Goal: Task Accomplishment & Management: Manage account settings

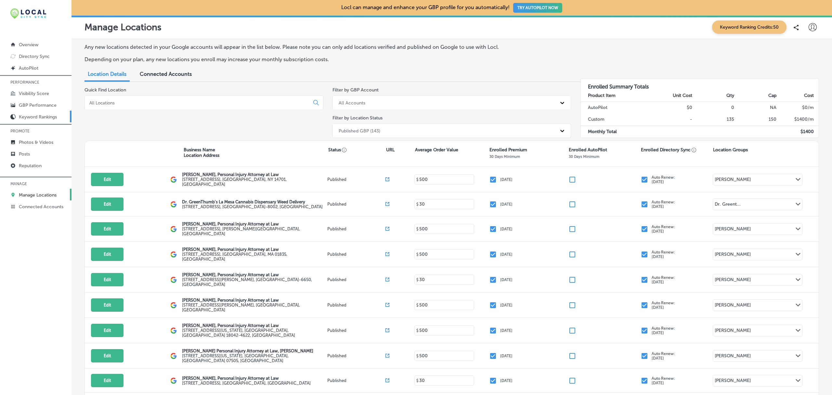
click at [38, 116] on p "Keyword Rankings" at bounding box center [38, 117] width 38 height 6
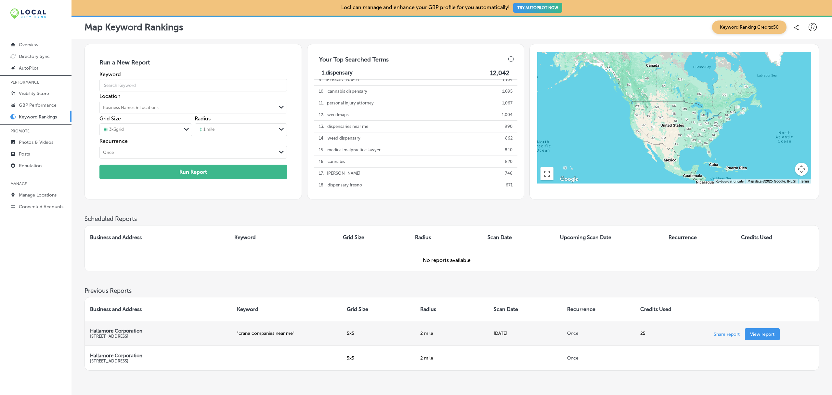
scroll to position [37, 0]
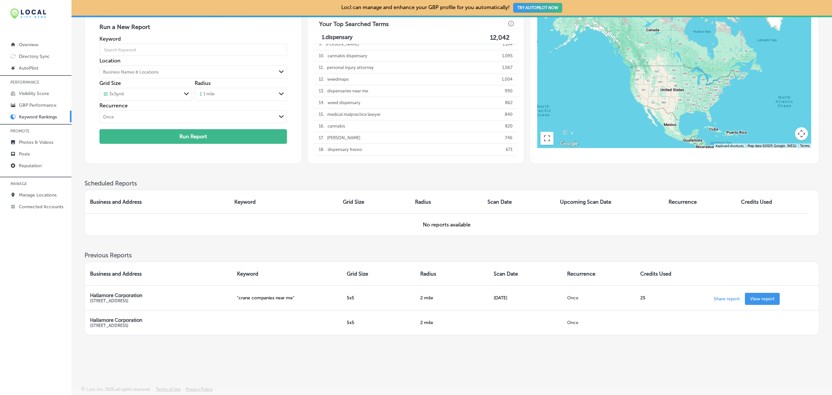
click at [6, 248] on div "iconmonstr-menu-thin copy Created with Sketch. Overview Directory Sync Created …" at bounding box center [36, 197] width 72 height 395
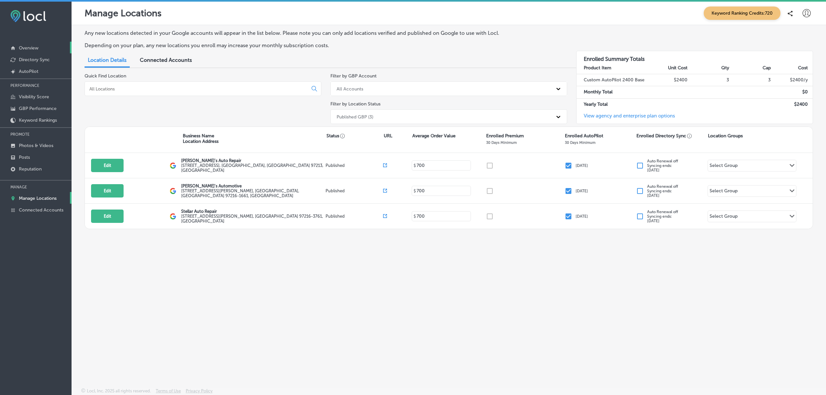
click at [42, 46] on link "Overview" at bounding box center [36, 48] width 72 height 12
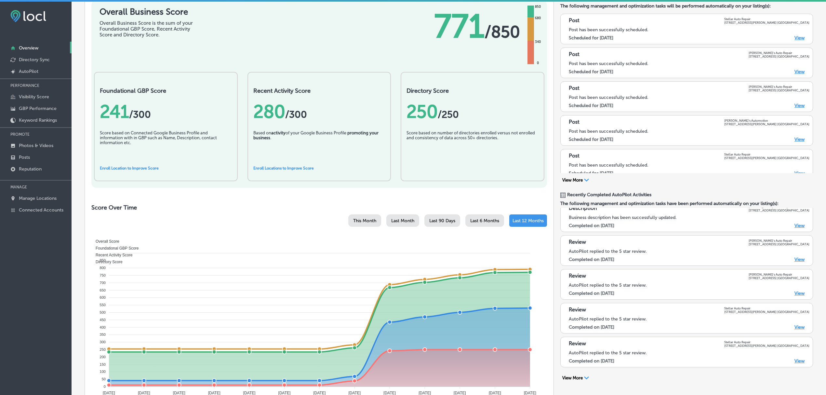
scroll to position [184, 0]
click at [47, 194] on link "Manage Locations" at bounding box center [36, 198] width 72 height 12
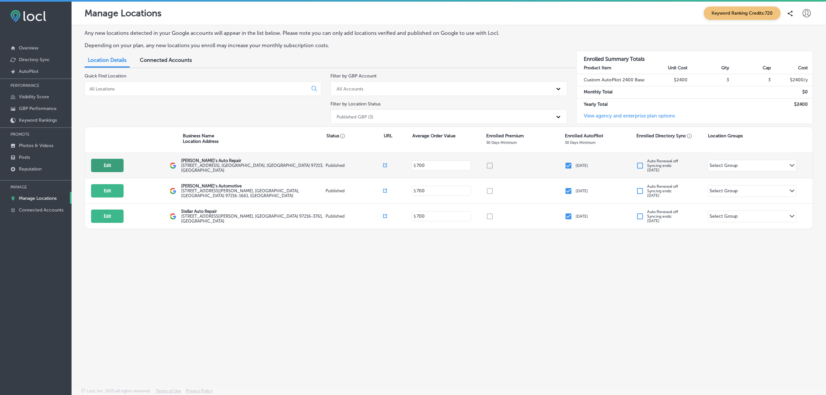
click at [98, 169] on button "Edit" at bounding box center [107, 165] width 33 height 13
select select "US"
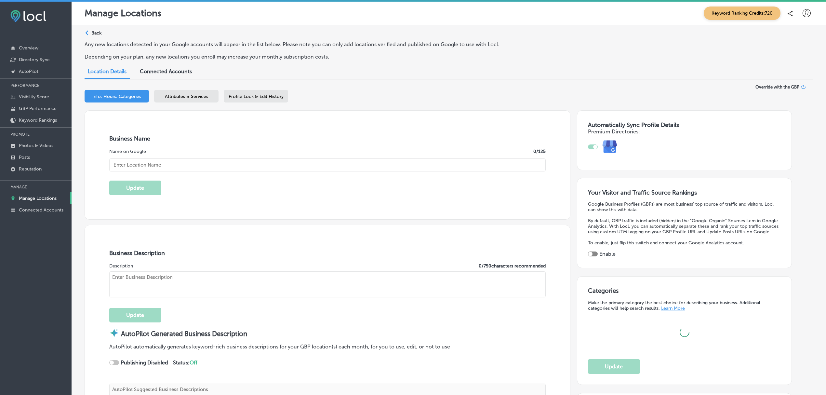
type input "[PERSON_NAME]'s Auto Repair"
type textarea "At [PERSON_NAME]'s Auto Repair, we elevate your auto care experience with top-n…"
type input "[STREET_ADDRESS]"
type input "[GEOGRAPHIC_DATA]"
type input "97213"
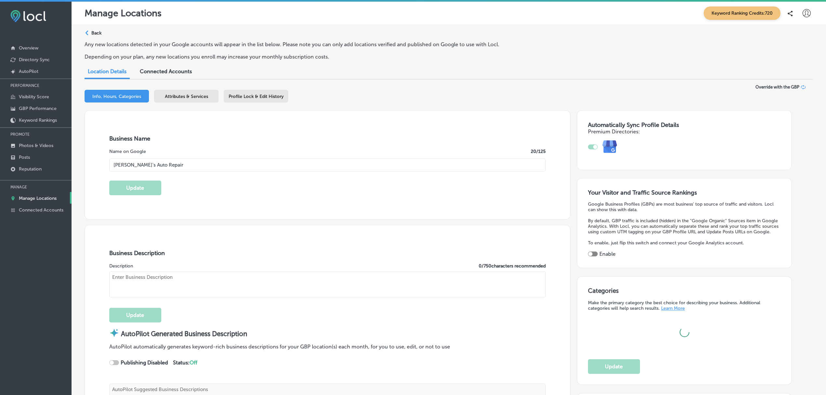
type input "US"
checkbox input "true"
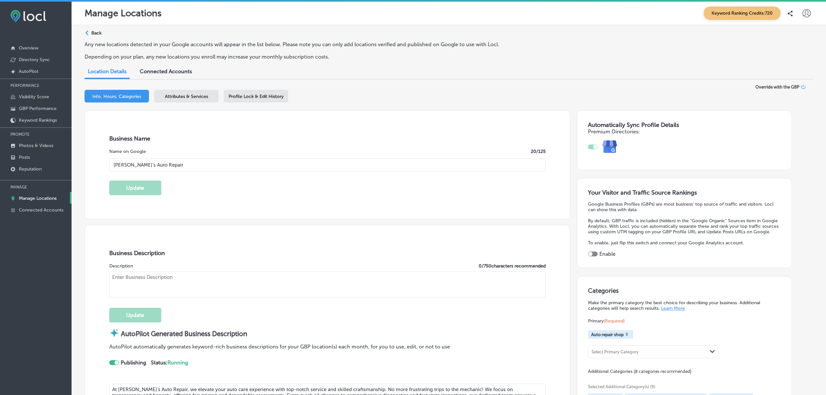
type input "[URL][DOMAIN_NAME]"
type textarea "At [PERSON_NAME]'s Auto Repair, we elevate your auto care experience with top-n…"
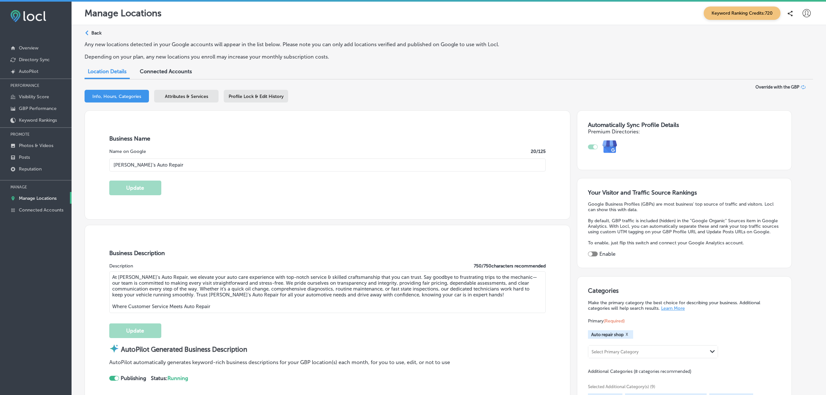
type input "[PHONE_NUMBER]"
click at [198, 98] on span "Attributes & Services" at bounding box center [186, 97] width 43 height 6
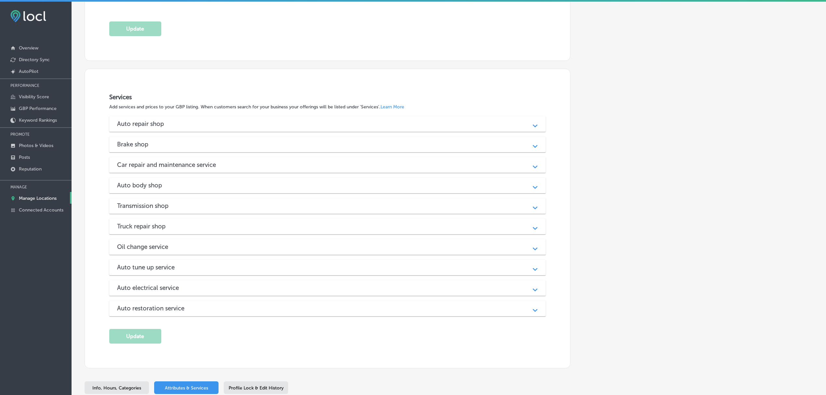
scroll to position [613, 0]
click at [508, 232] on div "Truck repair shop Path Created with Sketch." at bounding box center [327, 226] width 437 height 16
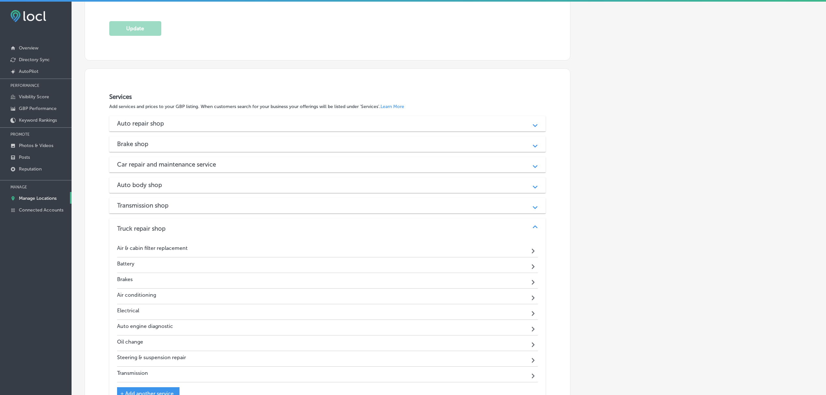
click at [508, 228] on div "Truck repair shop" at bounding box center [327, 228] width 421 height 7
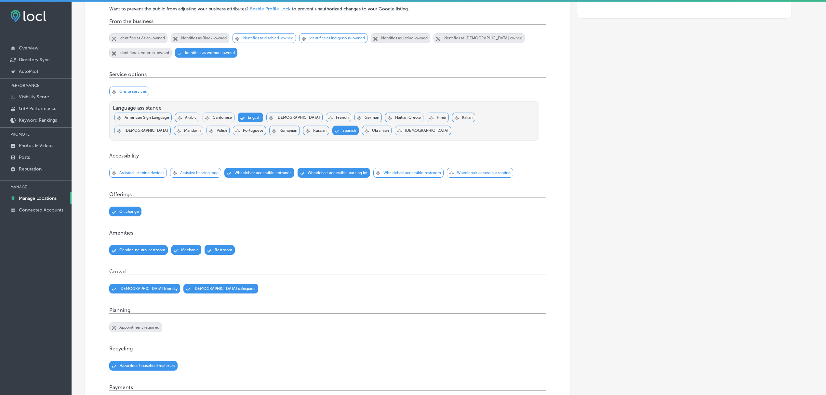
scroll to position [149, 0]
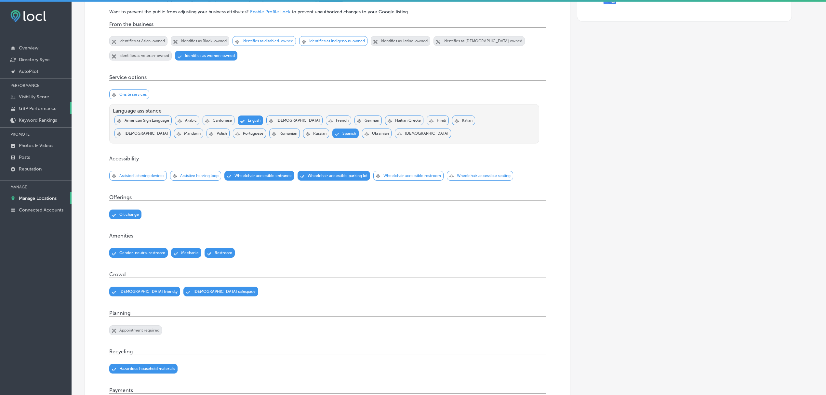
click at [46, 109] on p "GBP Performance" at bounding box center [38, 109] width 38 height 6
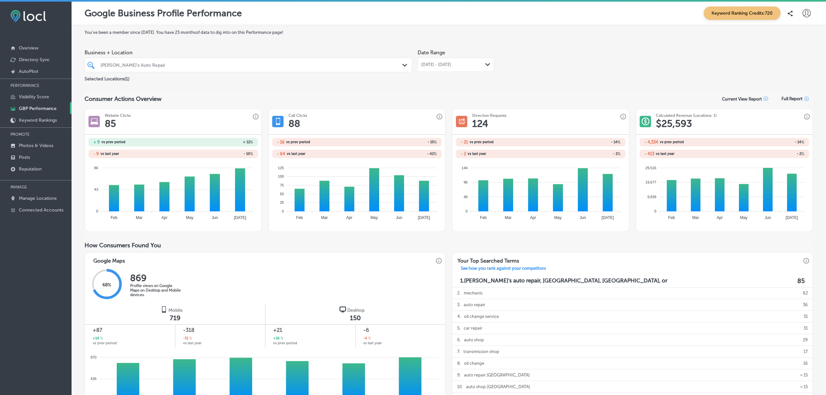
click at [487, 64] on polygon at bounding box center [487, 64] width 5 height 3
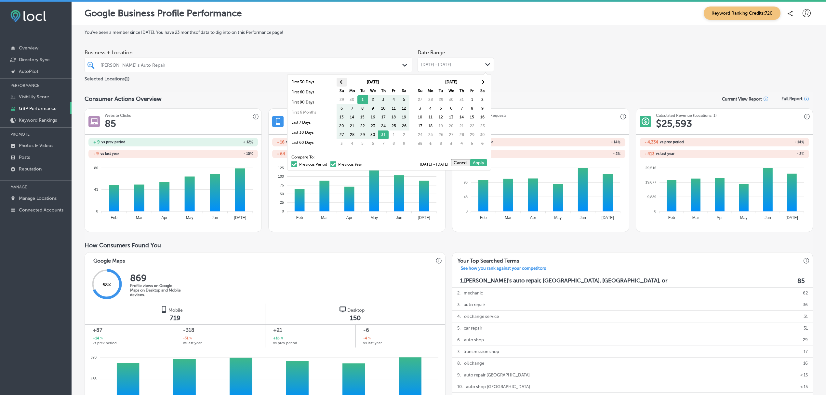
click at [339, 81] on th at bounding box center [341, 82] width 10 height 9
click at [485, 81] on th at bounding box center [482, 82] width 10 height 9
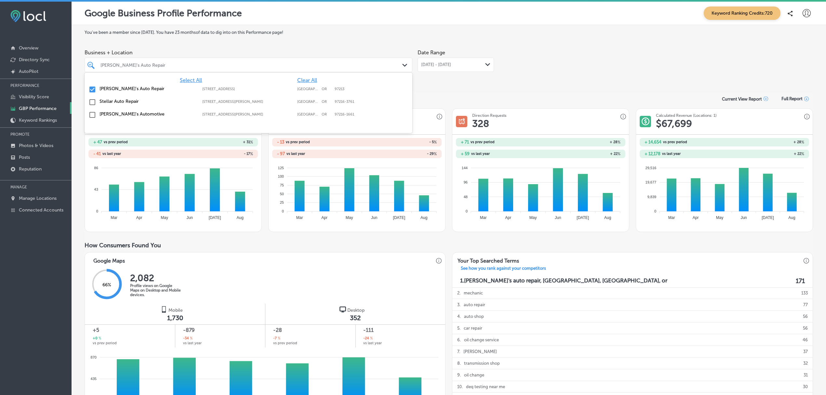
click at [402, 63] on div "Path Created with Sketch." at bounding box center [405, 65] width 7 height 7
click at [90, 91] on input "checkbox" at bounding box center [92, 89] width 8 height 8
click at [91, 100] on input "checkbox" at bounding box center [92, 102] width 8 height 8
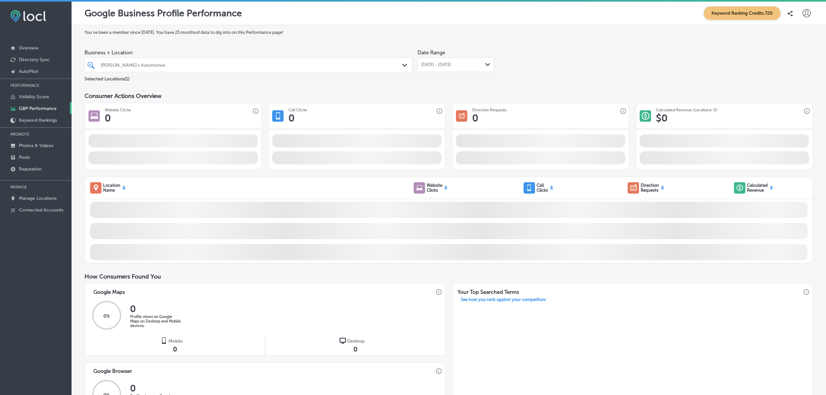
click at [554, 94] on div "Consumer Actions Overview" at bounding box center [449, 95] width 728 height 7
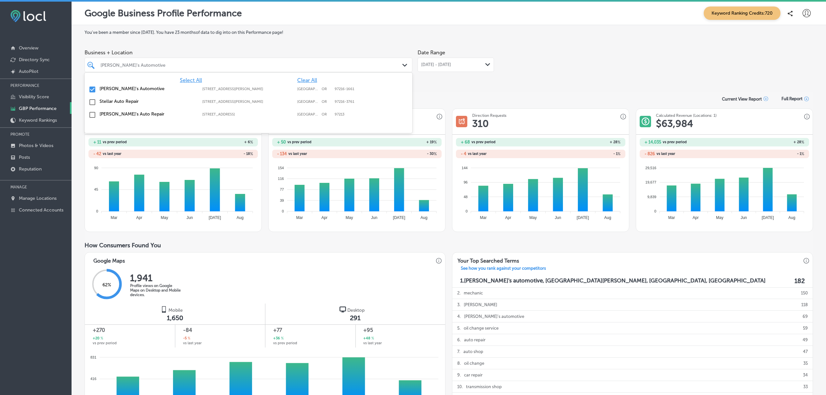
click at [402, 65] on icon "Path Created with Sketch." at bounding box center [404, 65] width 5 height 3
click at [94, 90] on input "checkbox" at bounding box center [92, 89] width 8 height 8
click at [94, 115] on input "checkbox" at bounding box center [92, 115] width 8 height 8
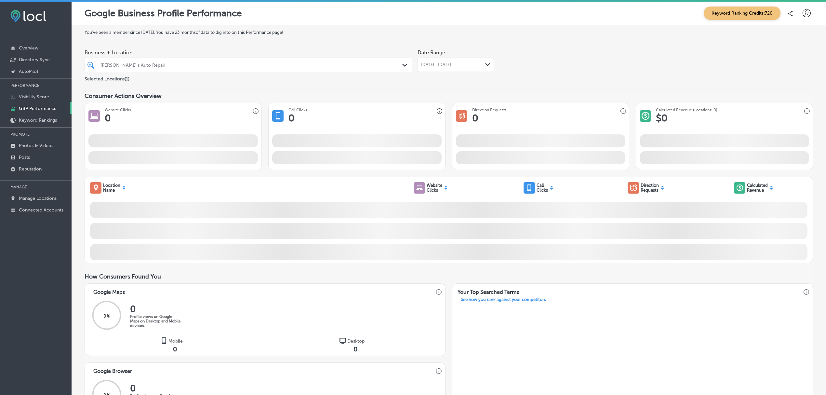
click at [601, 40] on div "You've been a member since [DATE] . You have 23 months of data to dig into on t…" at bounding box center [449, 286] width 728 height 512
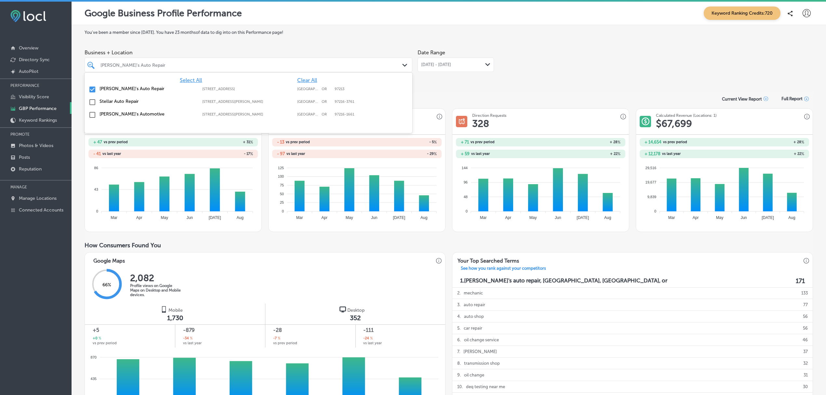
click at [402, 64] on polygon at bounding box center [404, 65] width 5 height 3
click at [92, 89] on input "checkbox" at bounding box center [92, 89] width 8 height 8
click at [592, 50] on div "Business + Location option [STREET_ADDRESS][PERSON_NAME]. option [STREET_ADDRES…" at bounding box center [449, 64] width 728 height 36
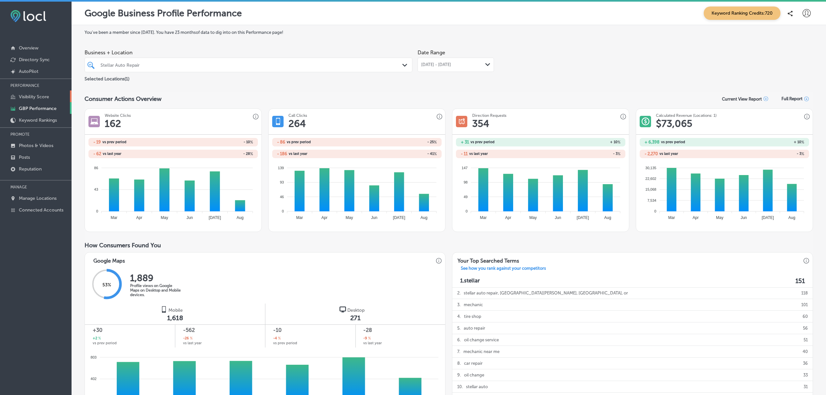
click at [40, 94] on p "Visibility Score" at bounding box center [34, 97] width 30 height 6
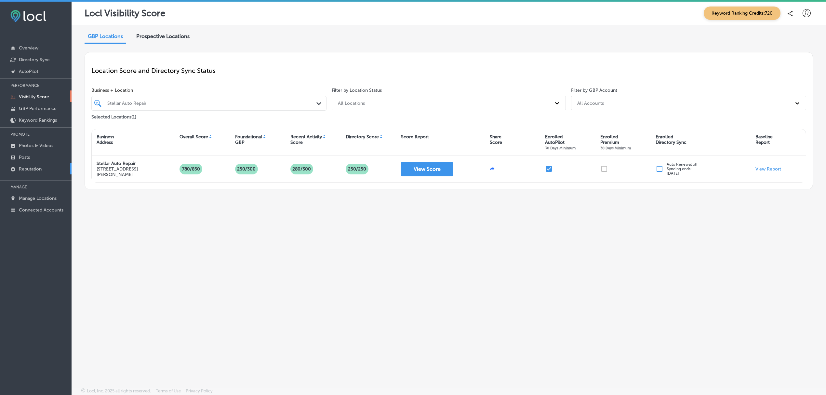
click at [41, 172] on p "Reputation" at bounding box center [30, 169] width 23 height 6
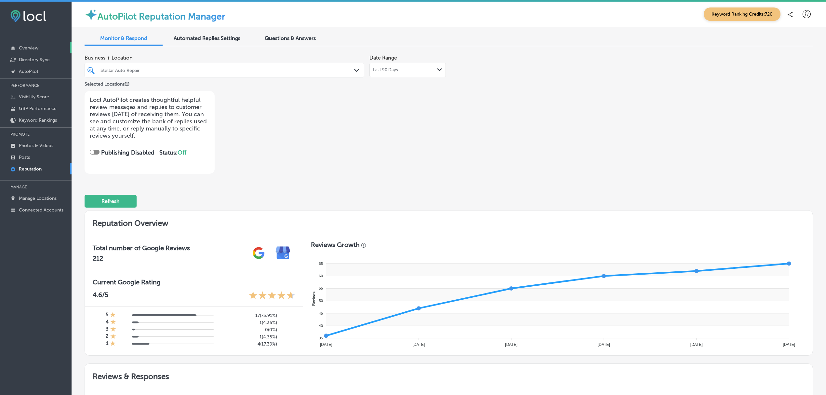
click at [27, 47] on p "Overview" at bounding box center [29, 48] width 20 height 6
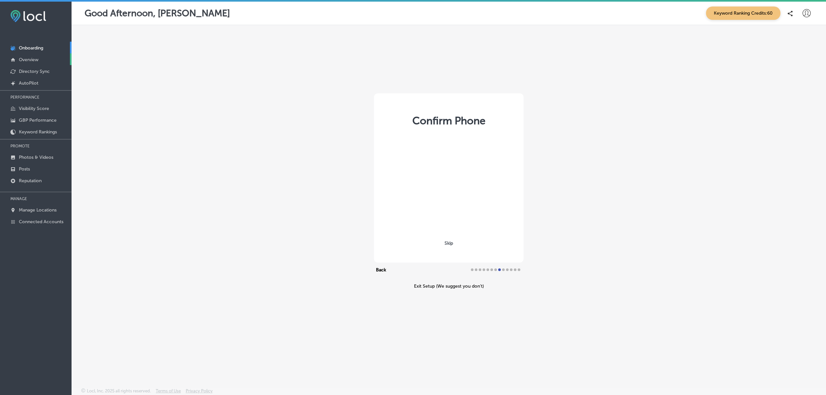
click at [45, 61] on link "Overview" at bounding box center [36, 59] width 72 height 12
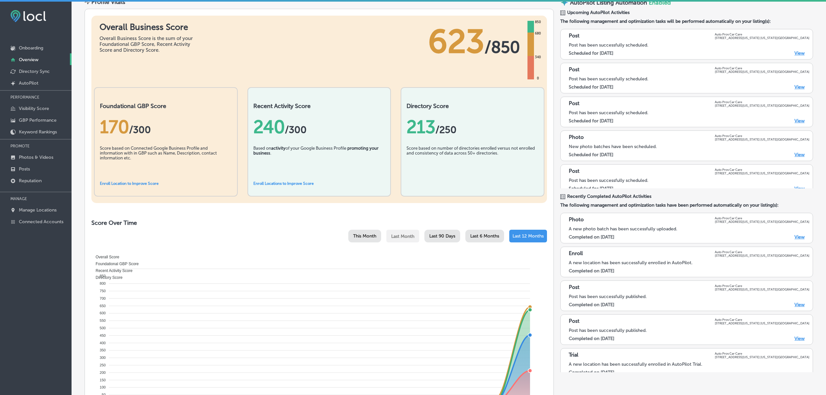
scroll to position [45, 0]
click at [40, 111] on p "Visibility Score" at bounding box center [34, 109] width 30 height 6
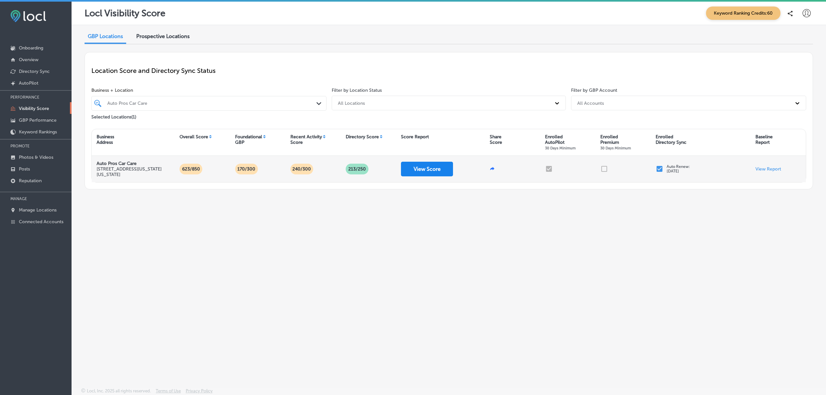
click at [413, 170] on button "View Score" at bounding box center [427, 169] width 52 height 15
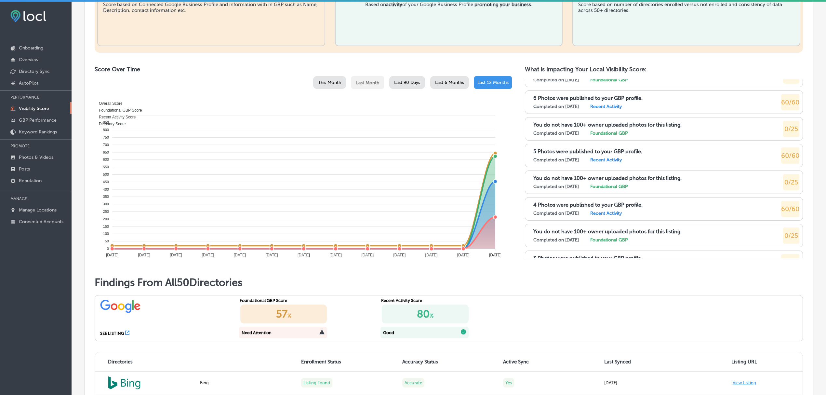
scroll to position [708, 0]
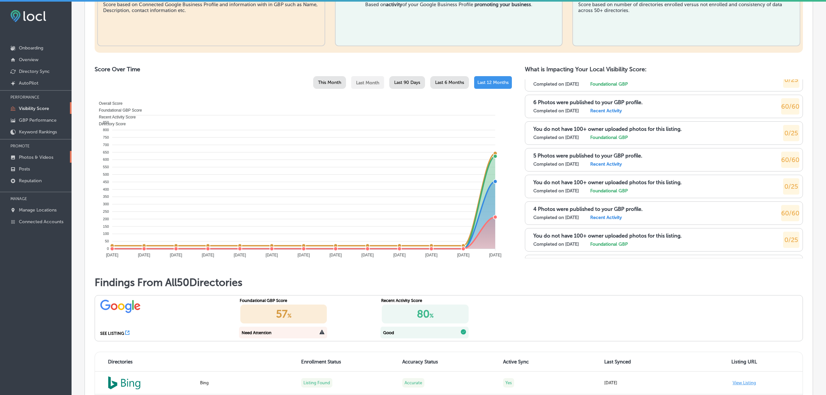
click at [35, 157] on p "Photos & Videos" at bounding box center [36, 157] width 34 height 6
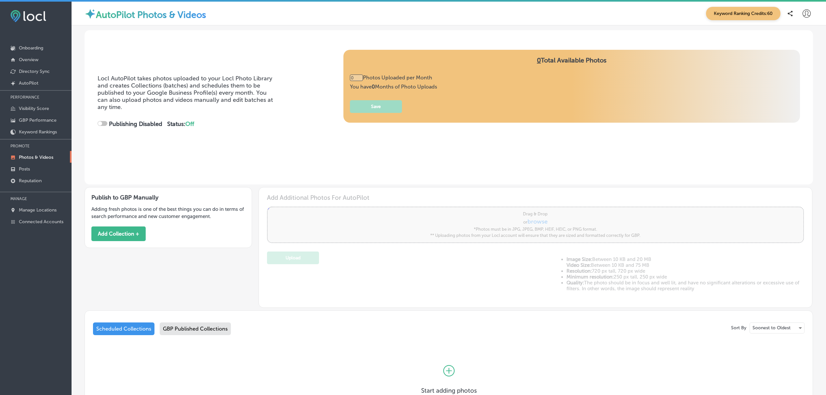
type input "5"
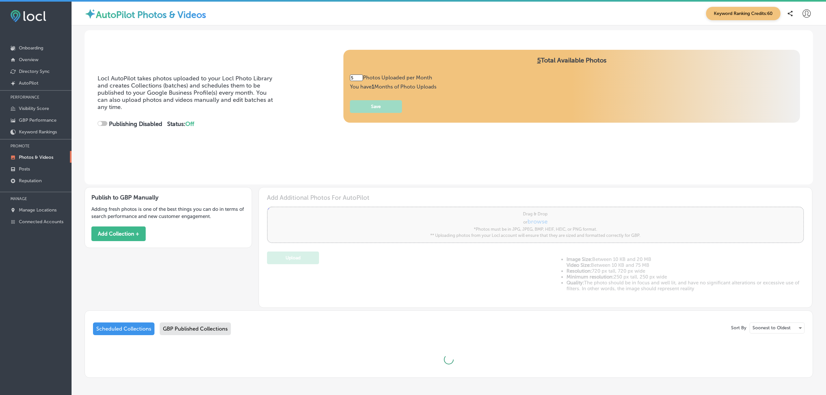
checkbox input "true"
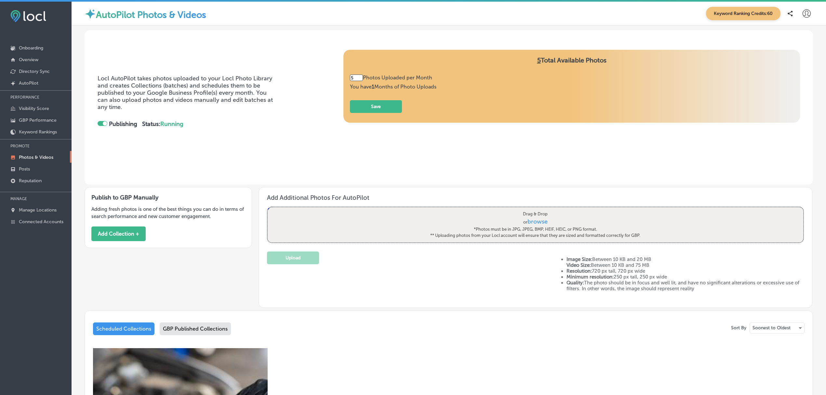
click at [203, 332] on div "GBP Published Collections" at bounding box center [195, 328] width 71 height 13
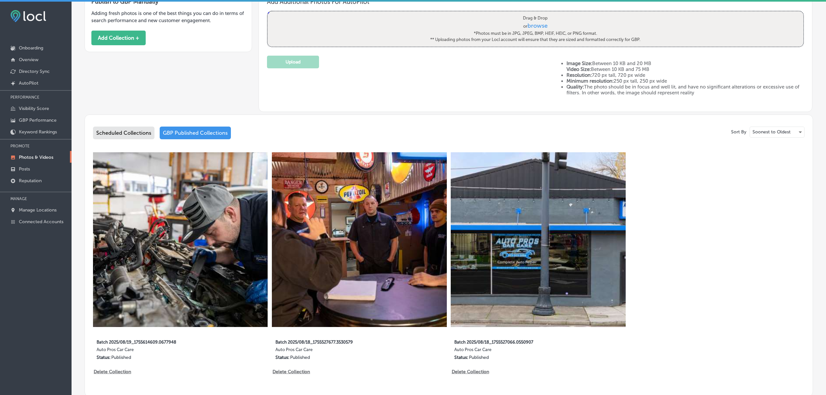
scroll to position [197, 0]
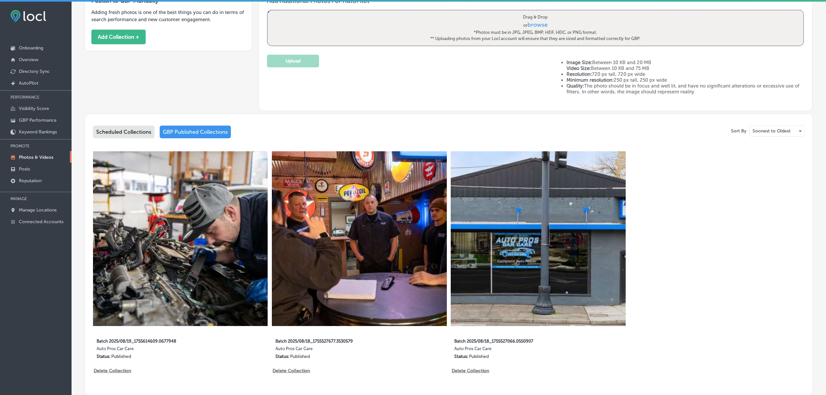
click at [139, 127] on div "Scheduled Collections" at bounding box center [123, 131] width 61 height 13
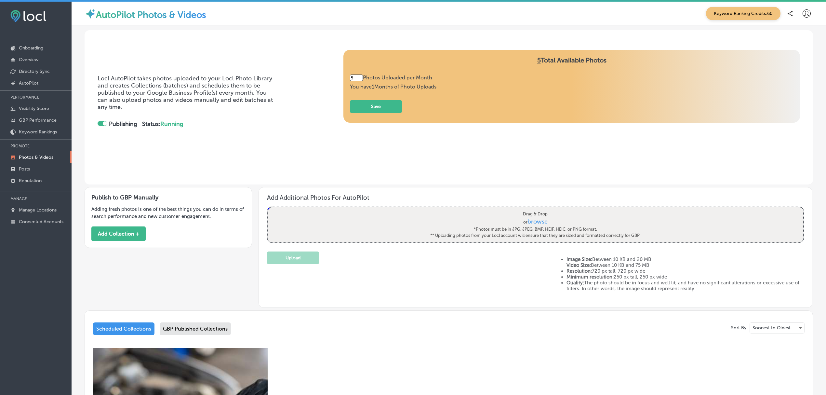
scroll to position [1, 0]
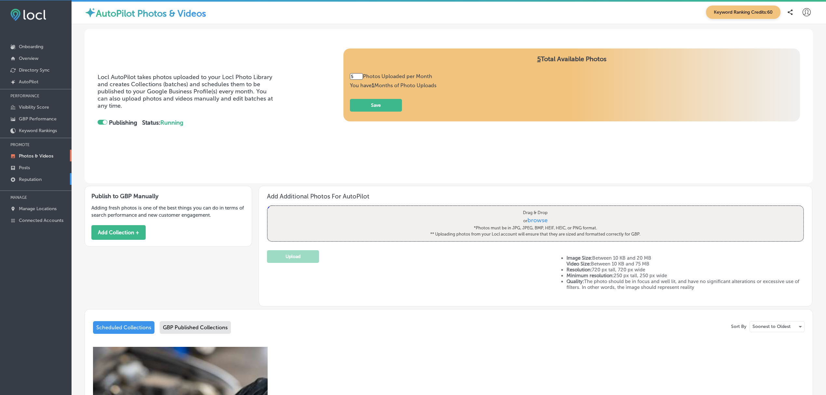
click at [33, 179] on p "Reputation" at bounding box center [30, 180] width 23 height 6
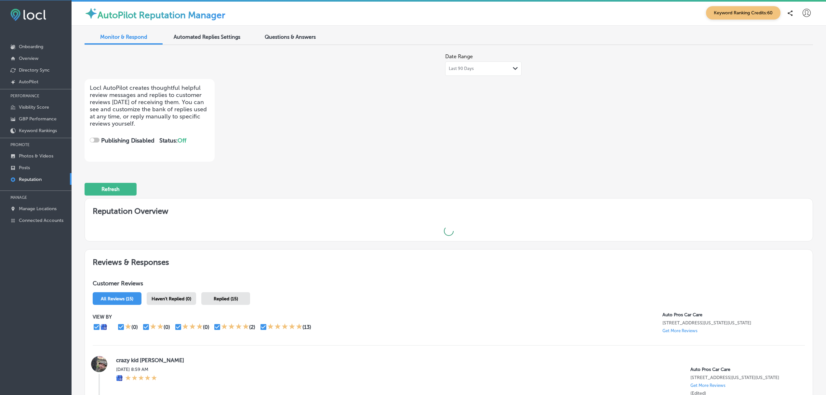
checkbox input "true"
